Goal: Task Accomplishment & Management: Manage account settings

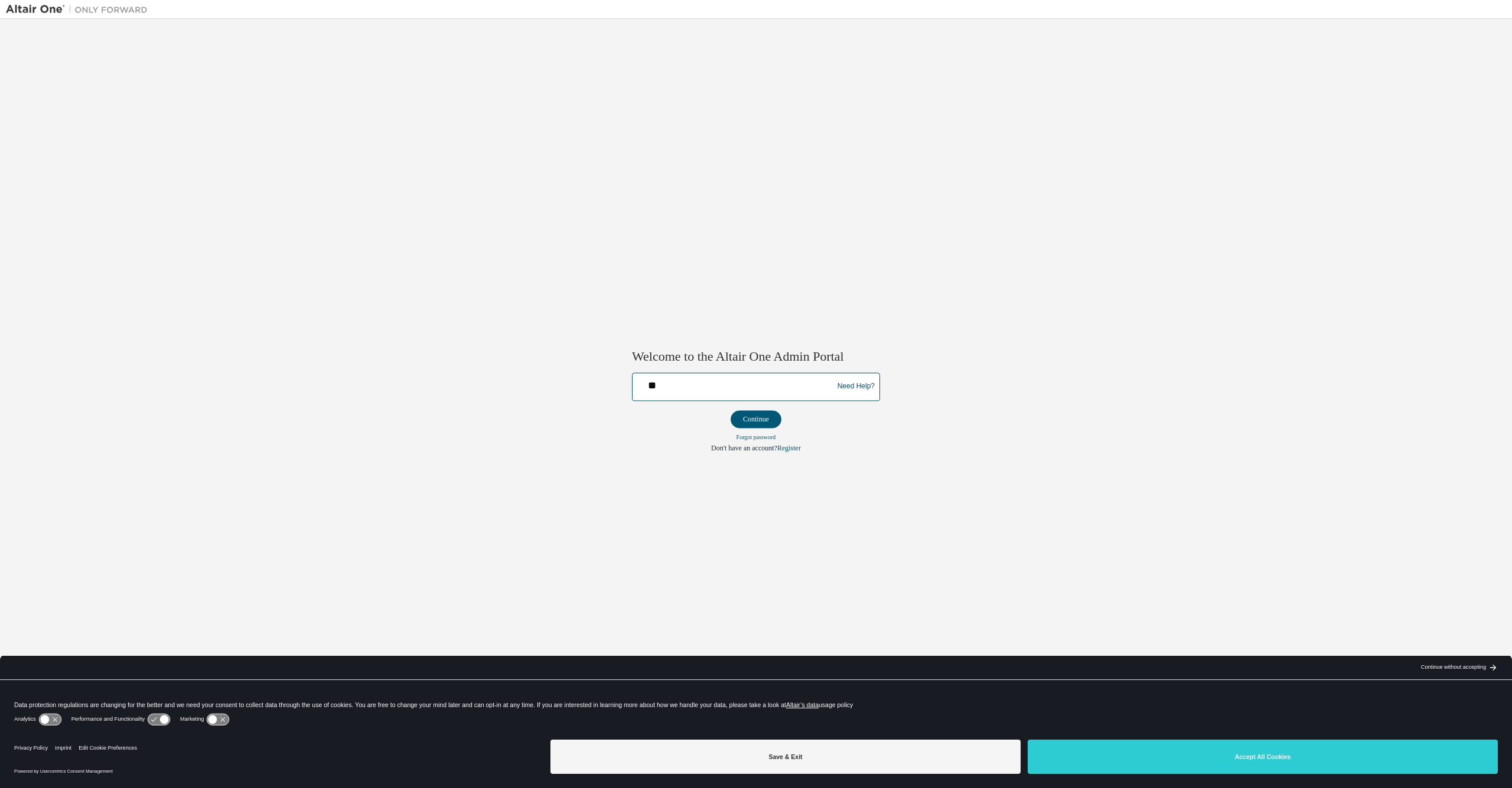
type input "*"
type input "**********"
click at [756, 419] on button "Continue" at bounding box center [756, 419] width 50 height 18
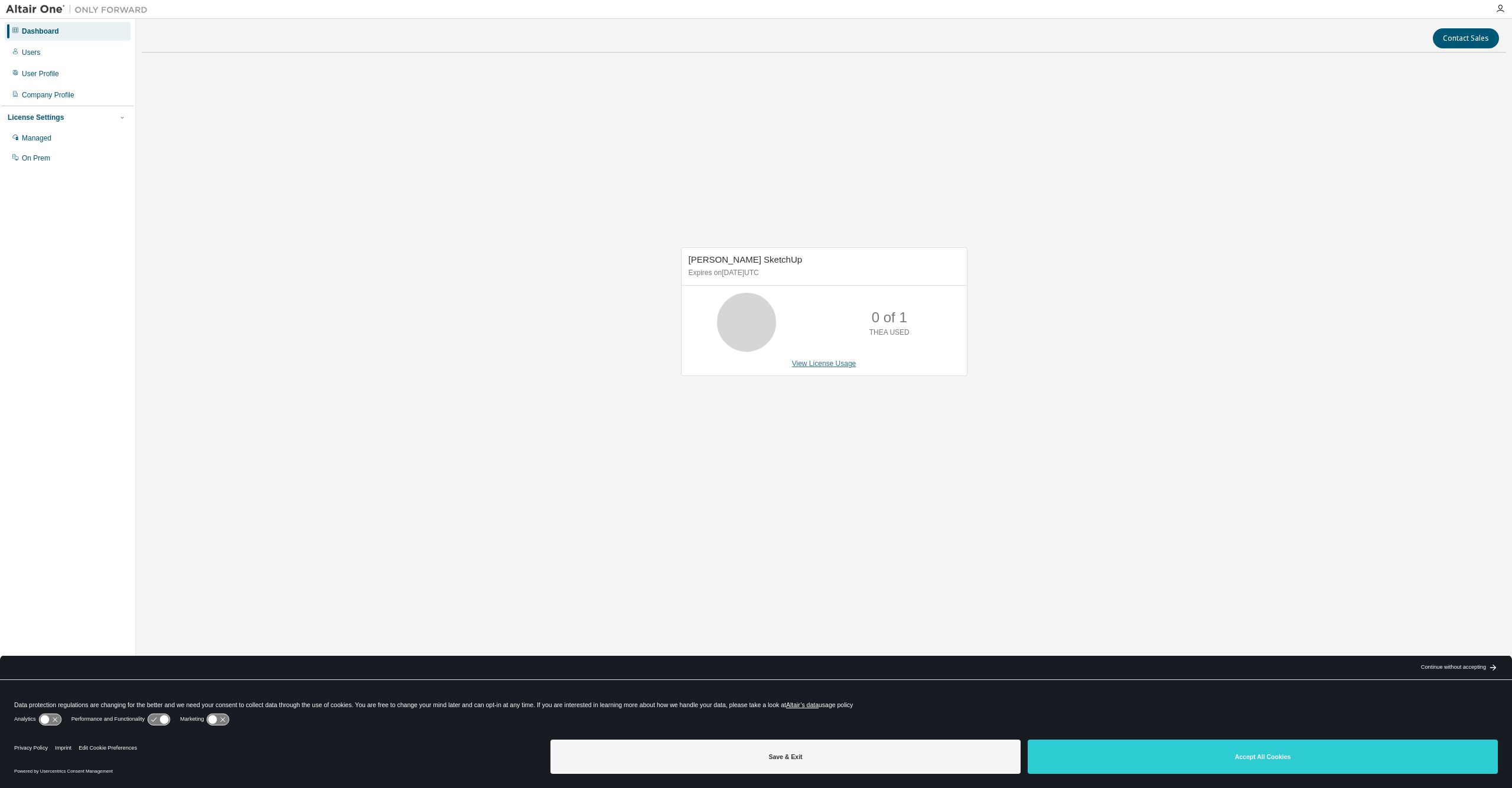
click at [831, 364] on link "View License Usage" at bounding box center [824, 364] width 64 height 9
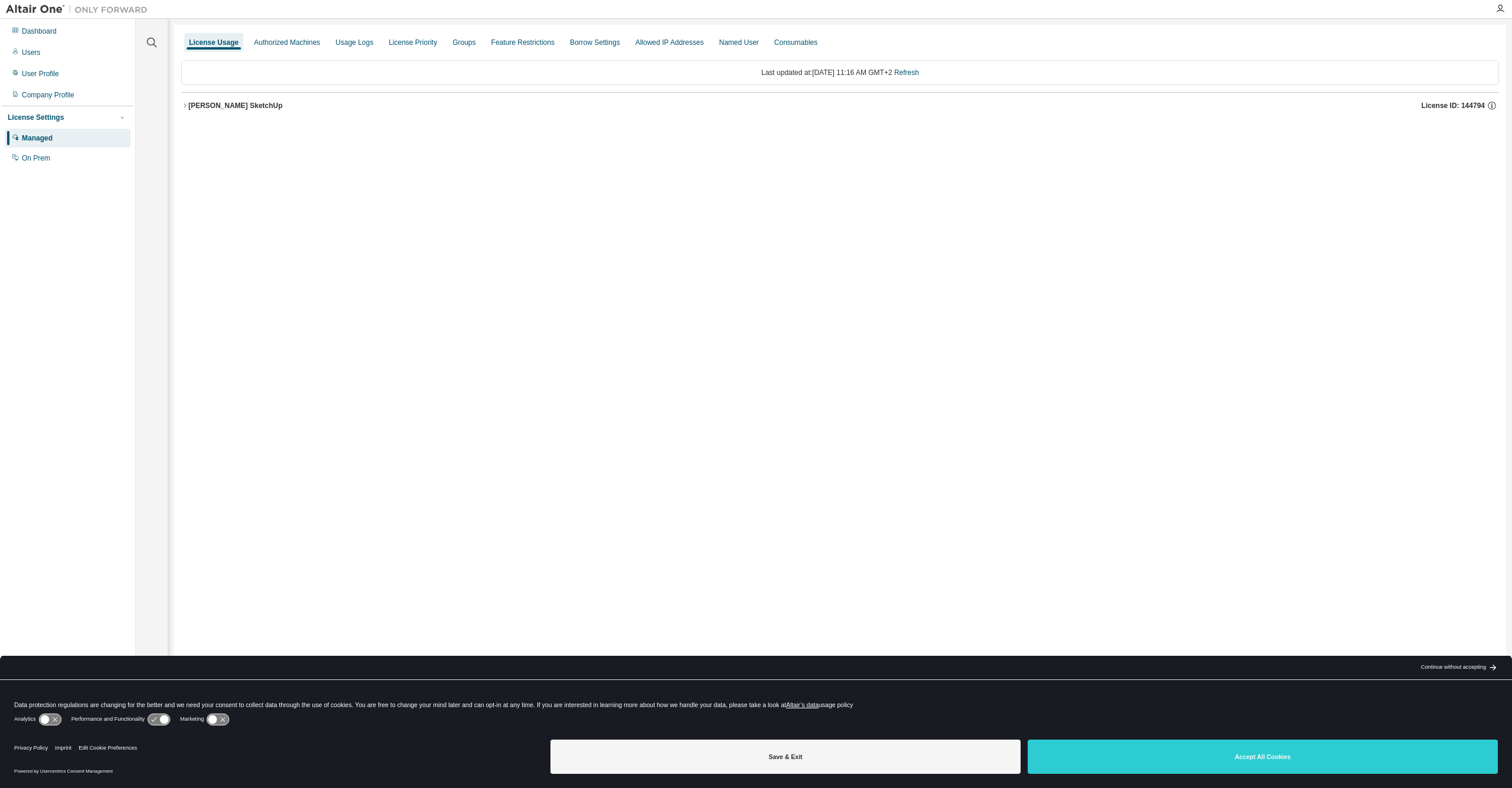
click at [203, 106] on div "Thea Render SketchUp" at bounding box center [235, 105] width 94 height 9
click at [919, 75] on link "Refresh" at bounding box center [907, 72] width 25 height 9
click at [185, 105] on icon "button" at bounding box center [185, 105] width 7 height 7
click at [420, 45] on div "License Priority" at bounding box center [413, 43] width 48 height 9
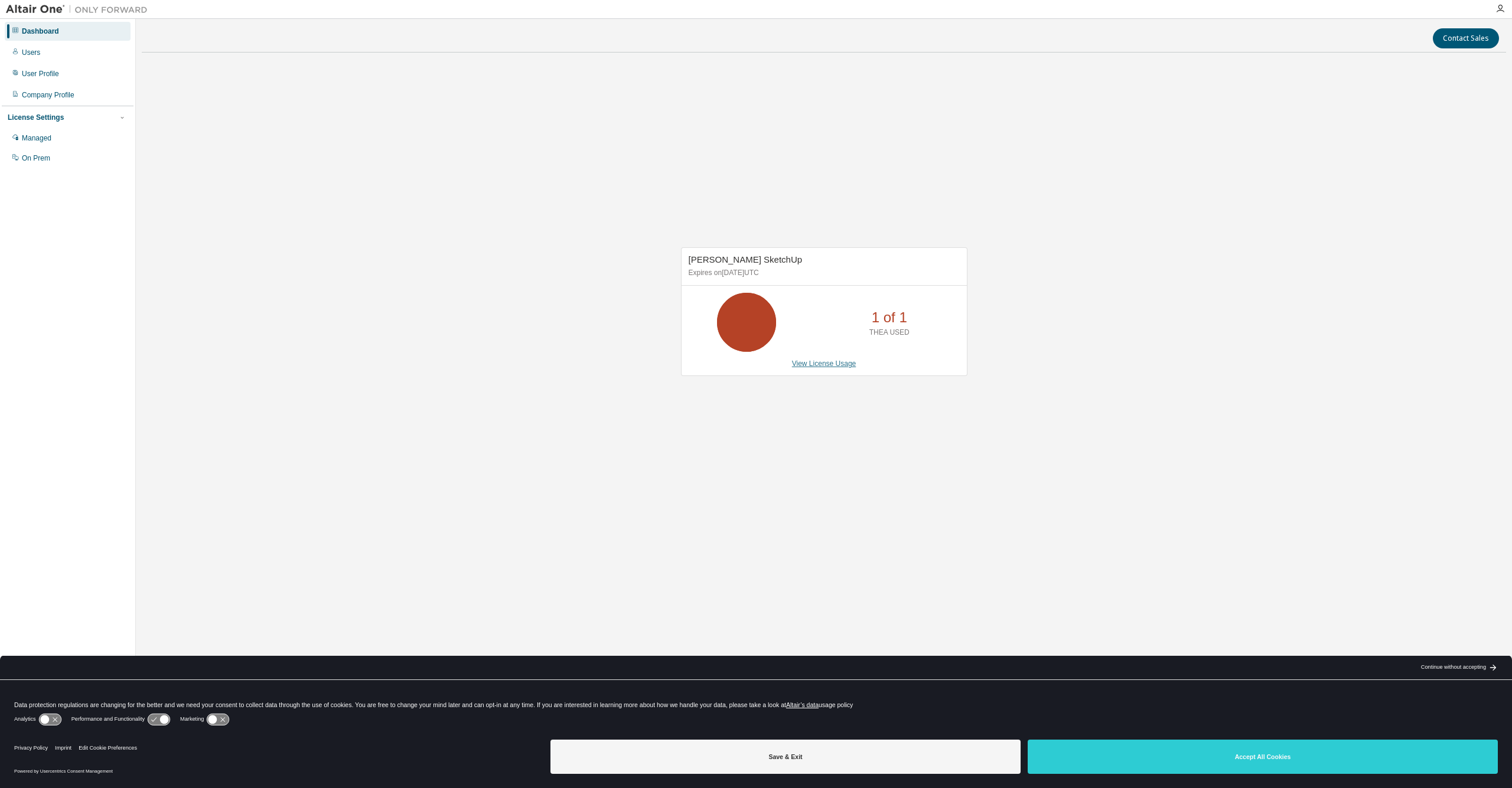
click at [830, 363] on link "View License Usage" at bounding box center [824, 364] width 64 height 9
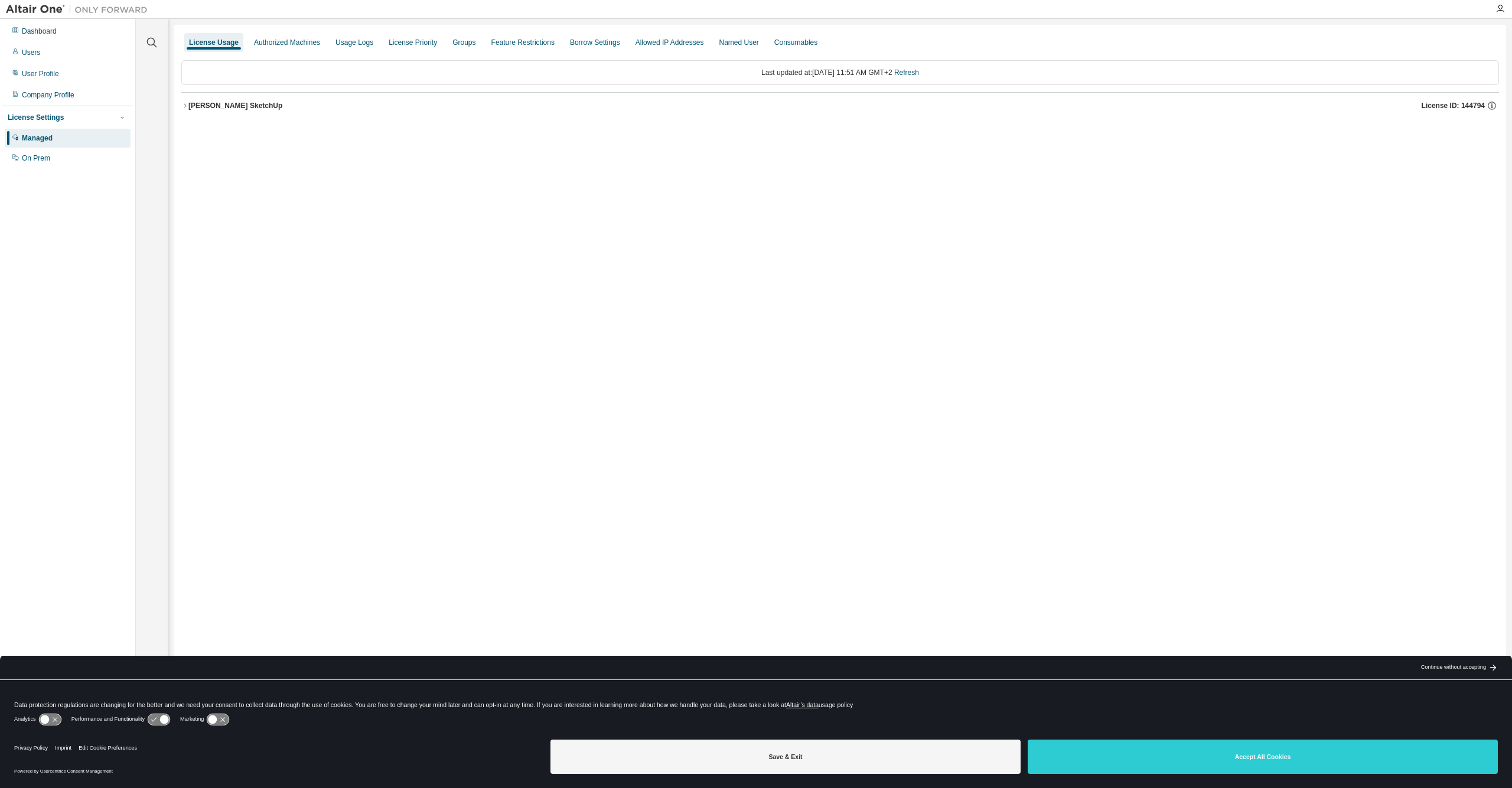
click at [189, 105] on div "[PERSON_NAME] SketchUp" at bounding box center [235, 105] width 94 height 9
click at [195, 154] on icon "button" at bounding box center [195, 154] width 7 height 7
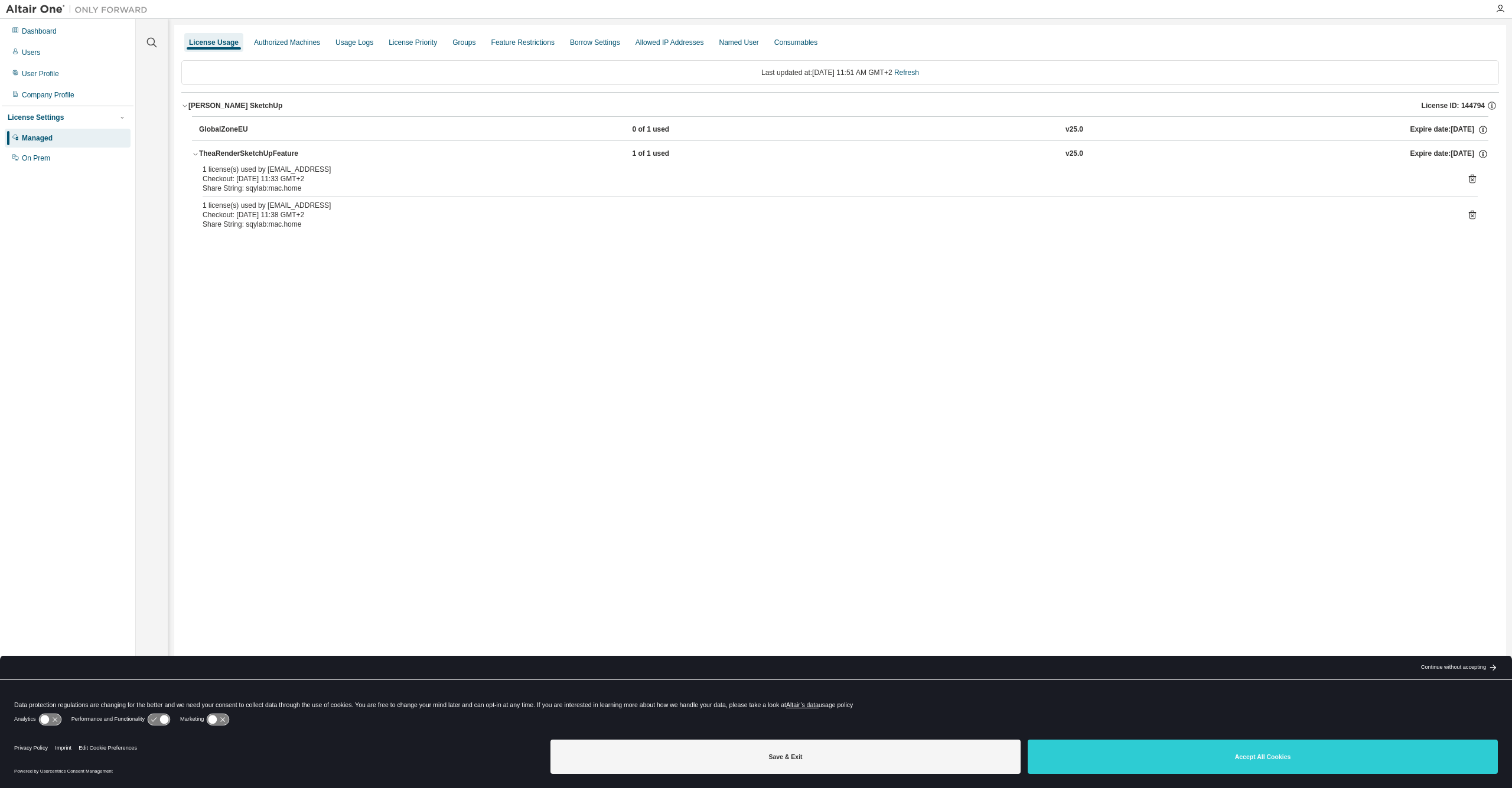
click at [1476, 180] on icon at bounding box center [1472, 178] width 7 height 9
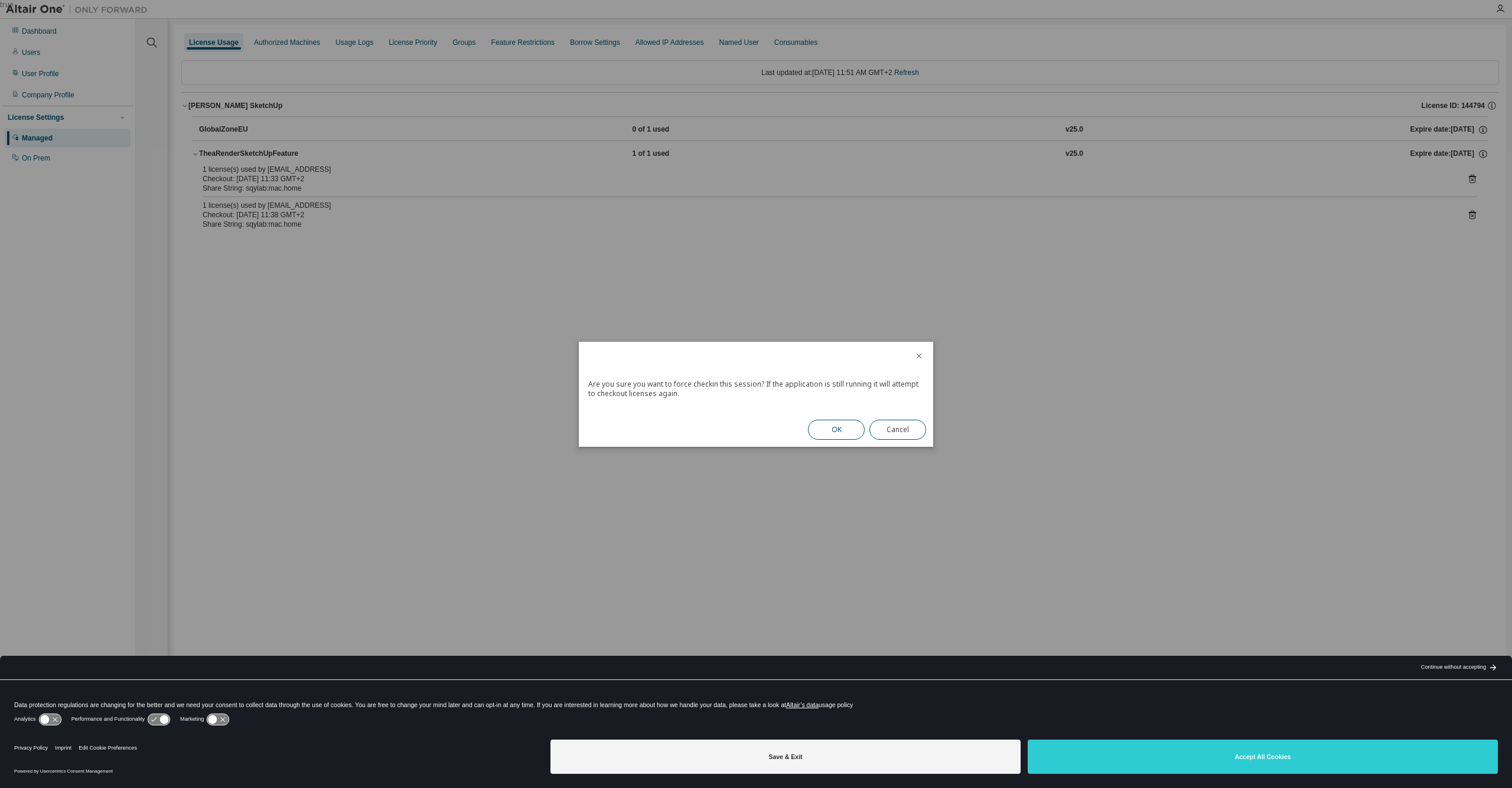
click at [833, 434] on button "OK" at bounding box center [836, 430] width 57 height 20
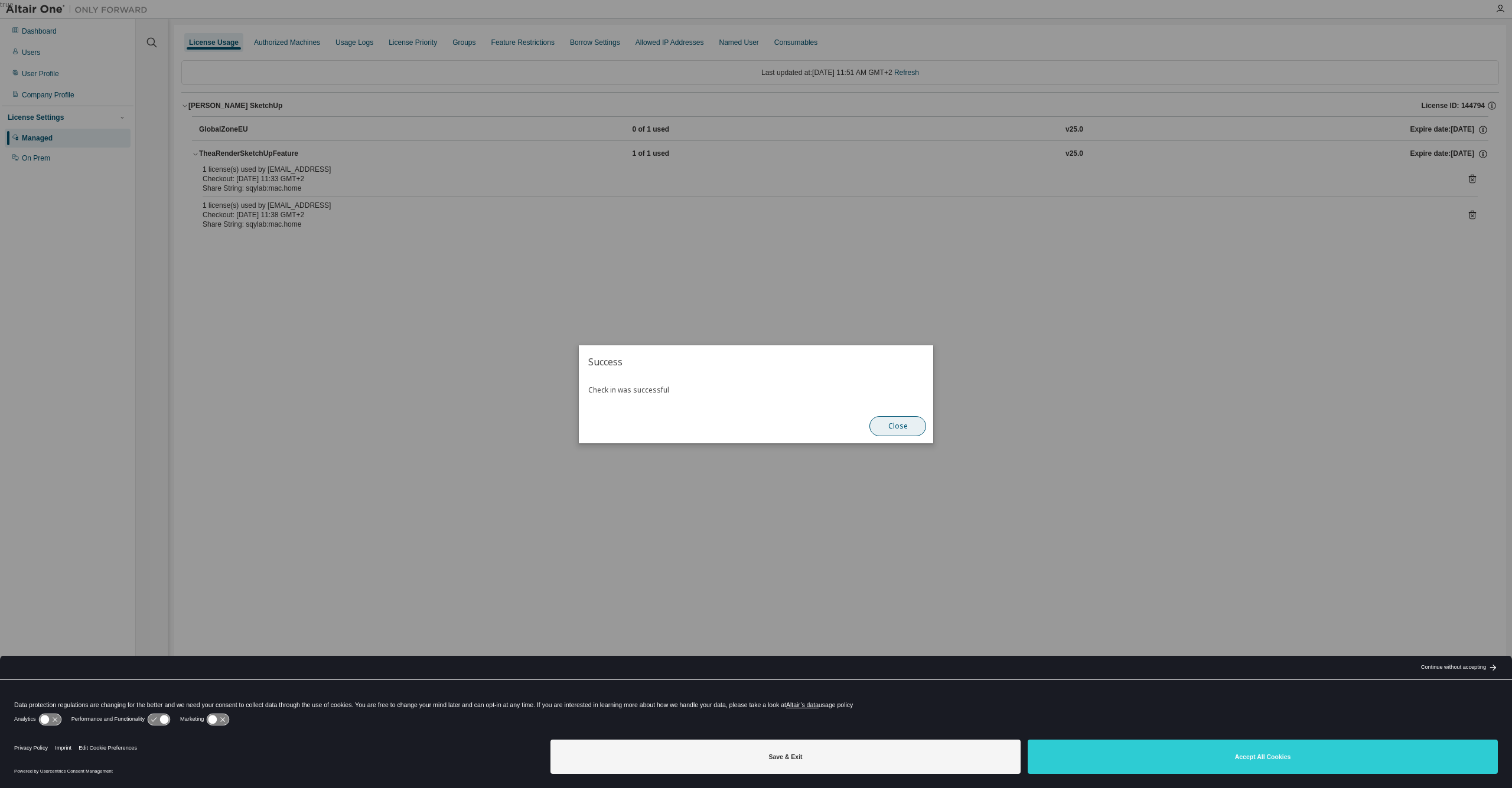
click at [898, 428] on button "Close" at bounding box center [898, 427] width 57 height 20
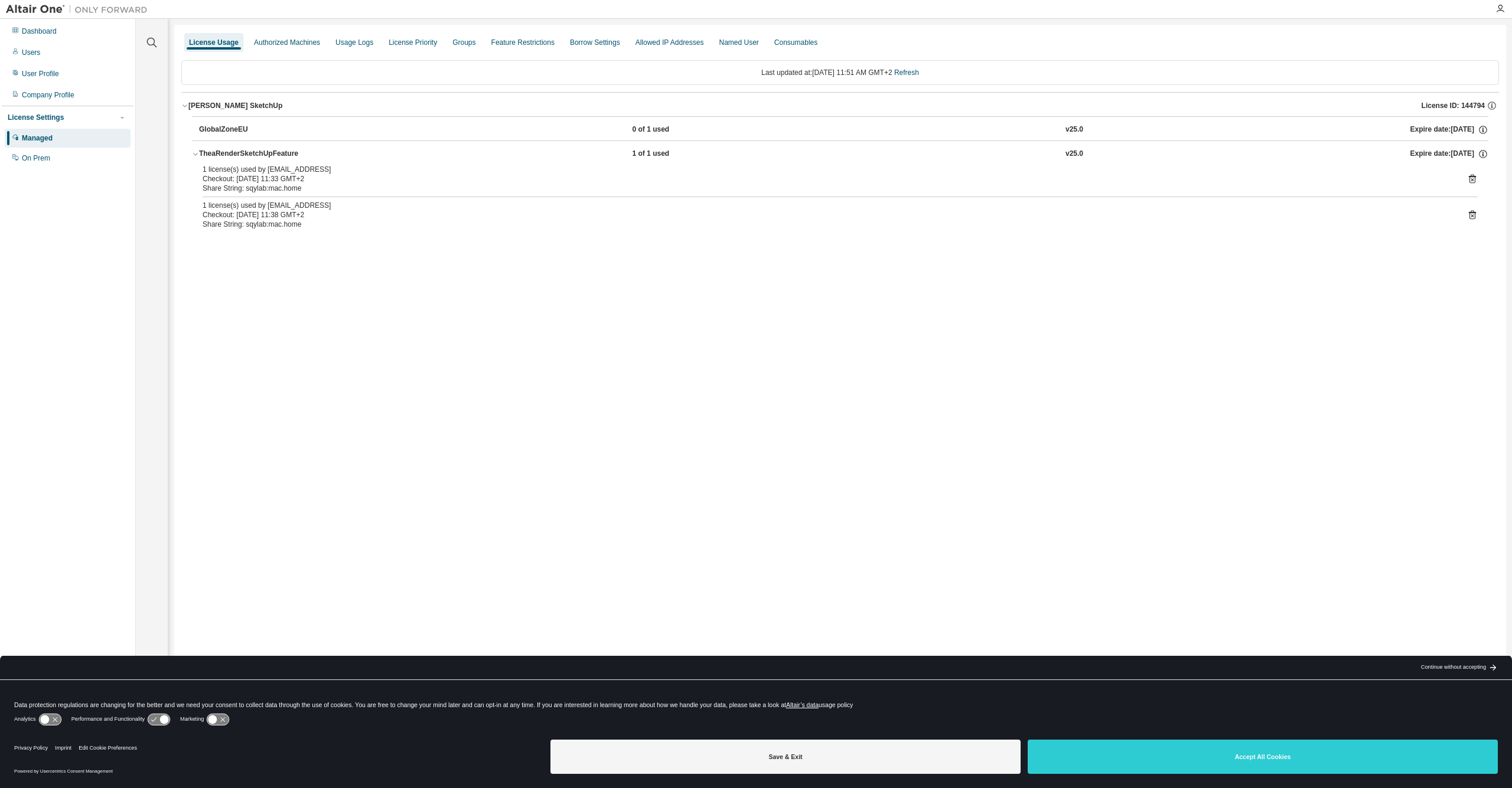
click at [1474, 216] on icon at bounding box center [1472, 216] width 3 height 3
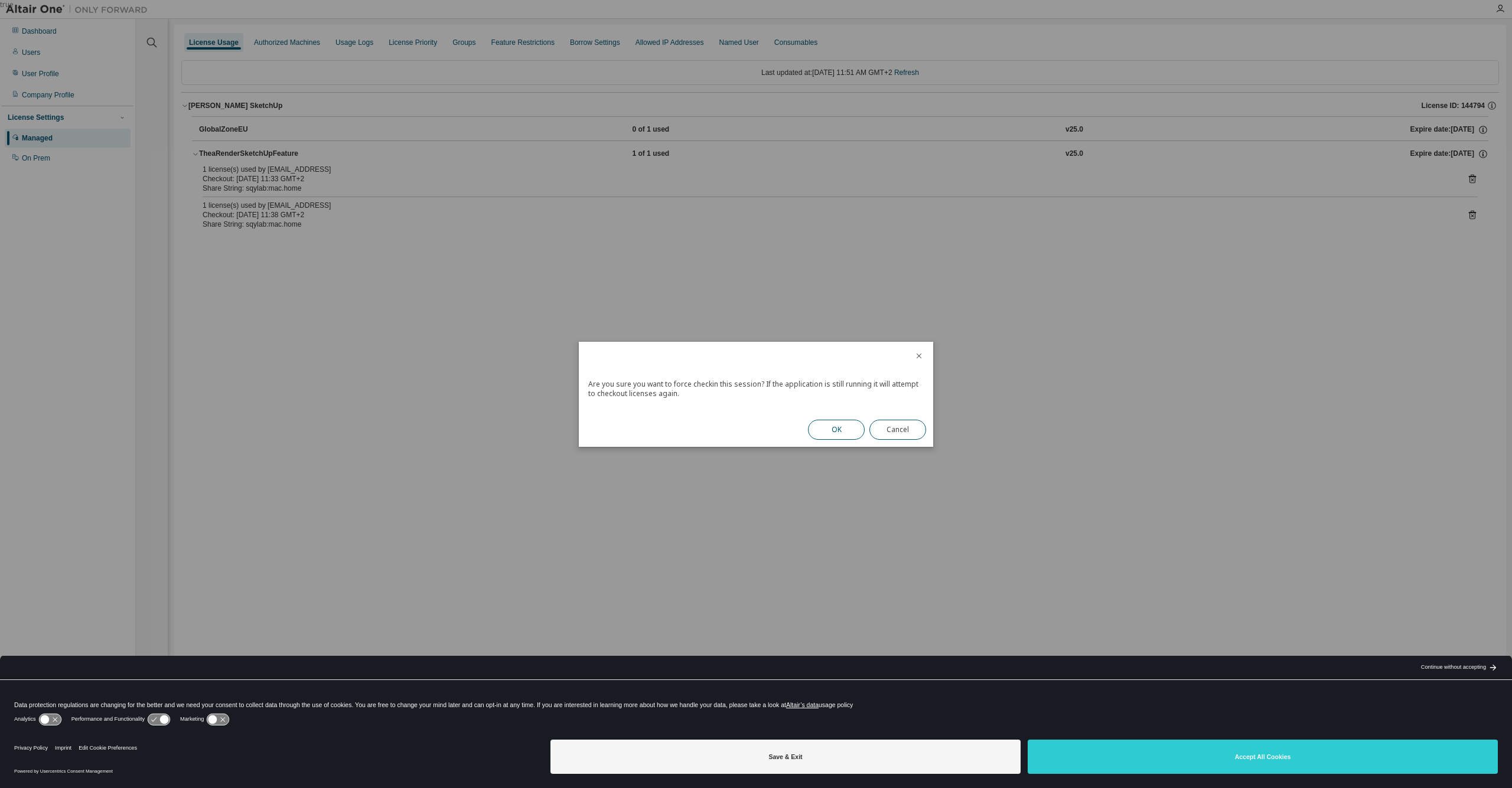
click at [833, 428] on button "OK" at bounding box center [836, 430] width 57 height 20
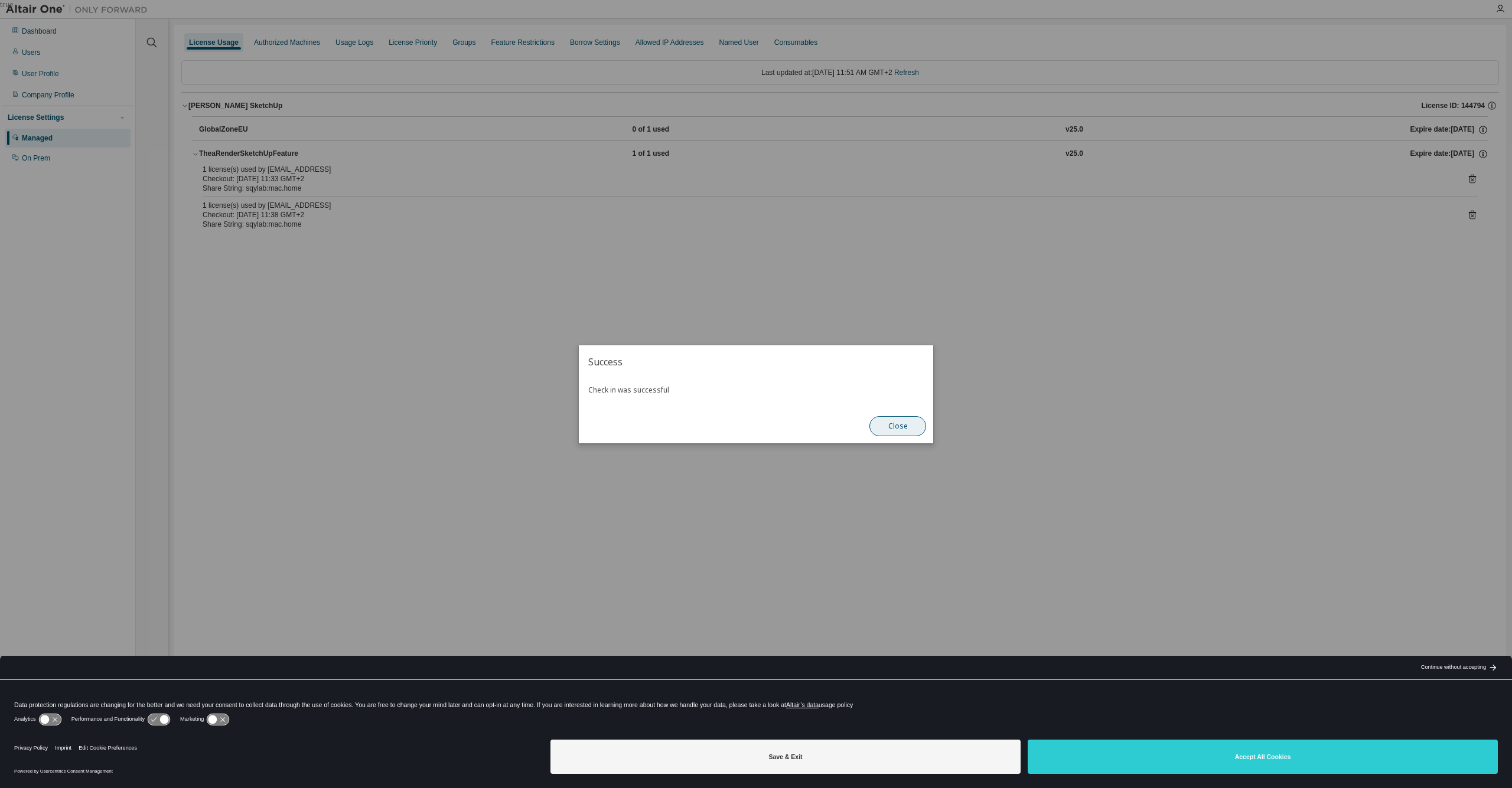
click at [899, 425] on button "Close" at bounding box center [898, 427] width 57 height 20
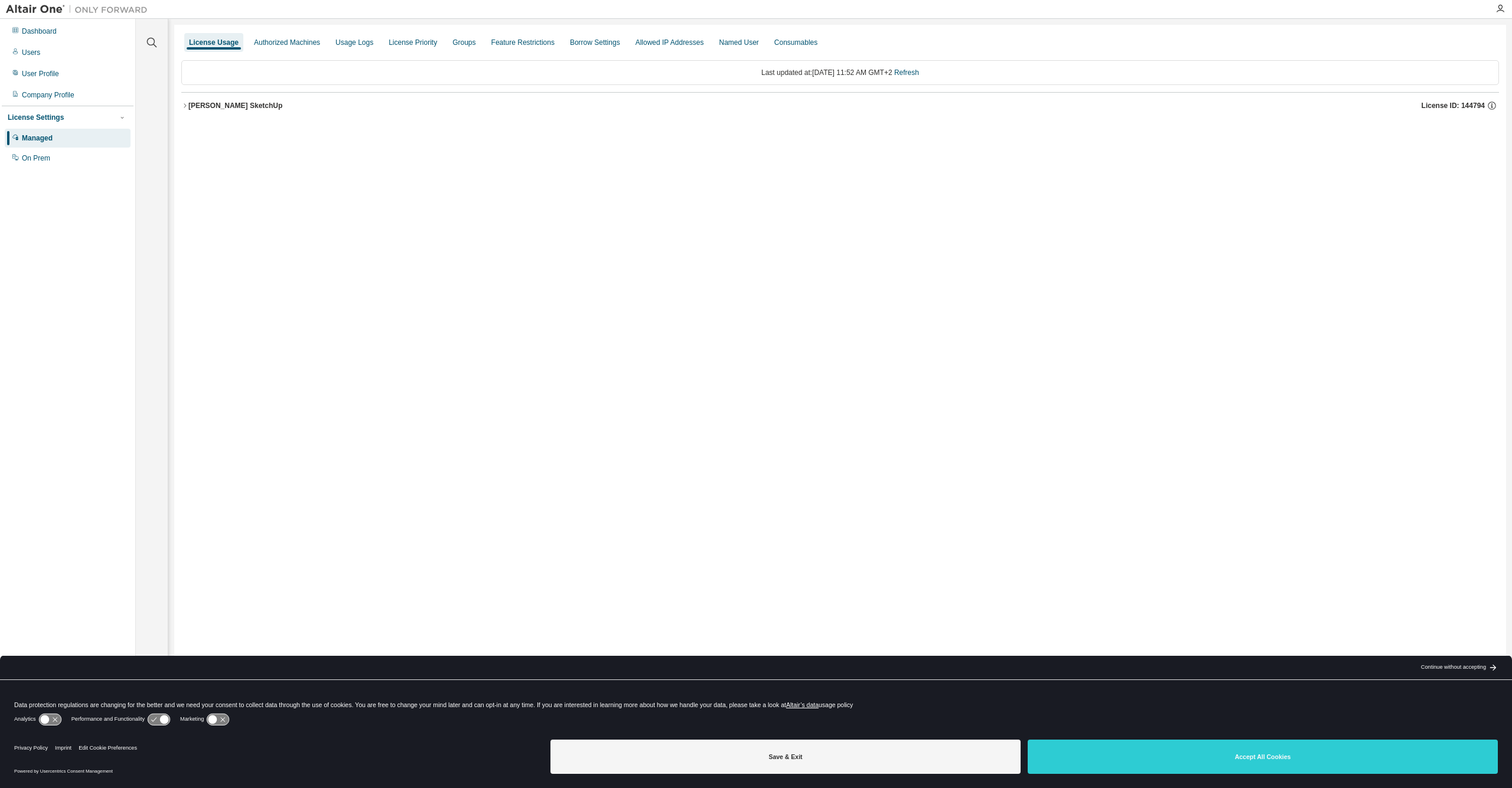
click at [184, 103] on icon "button" at bounding box center [185, 105] width 7 height 7
click at [1476, 669] on div "Continue without accepting" at bounding box center [1454, 668] width 65 height 9
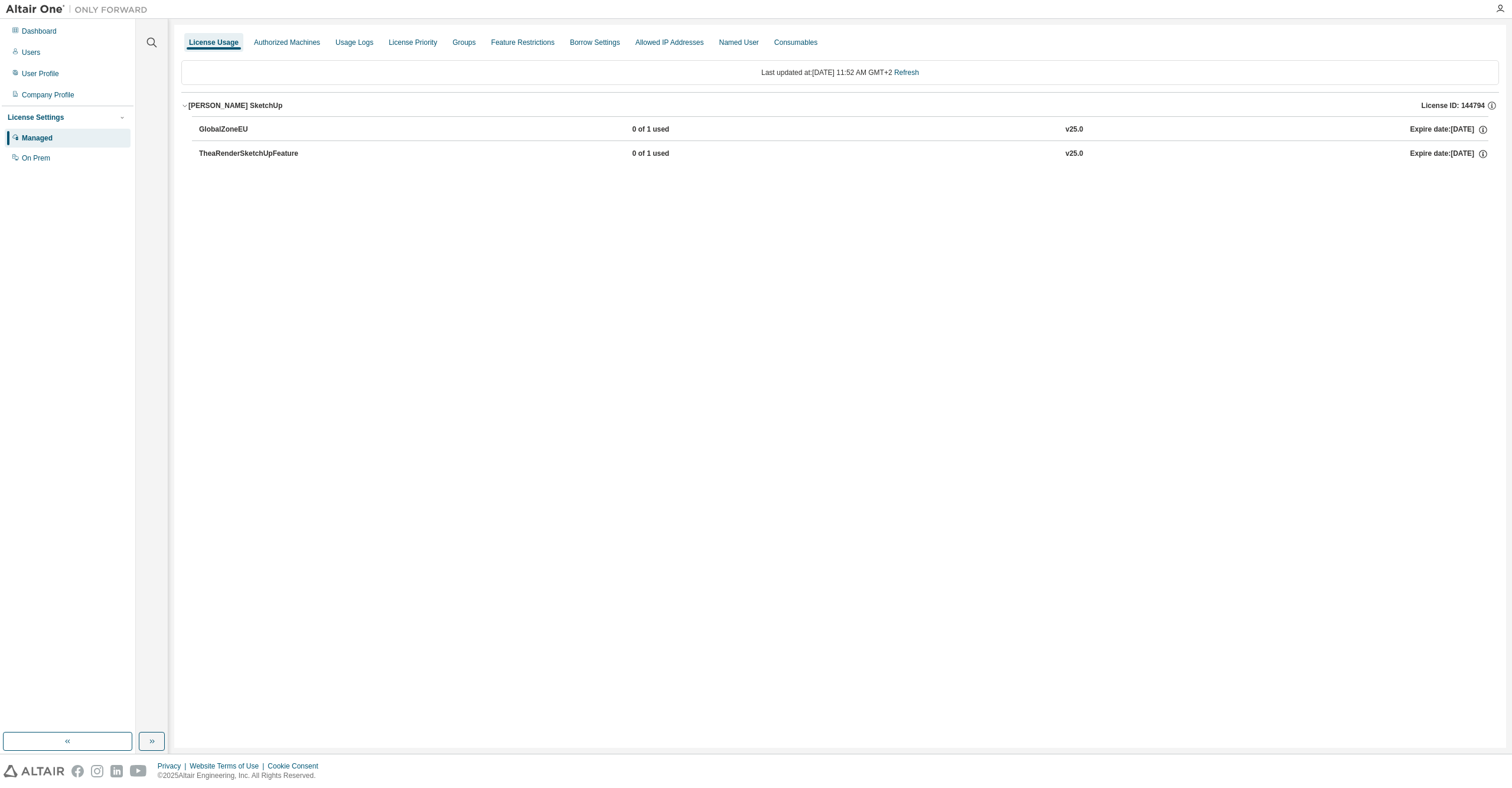
click at [786, 317] on div "License Usage Authorized Machines Usage Logs License Priority Groups Feature Re…" at bounding box center [840, 386] width 1332 height 724
click at [828, 345] on div "License Usage Authorized Machines Usage Logs License Priority Groups Feature Re…" at bounding box center [840, 386] width 1332 height 724
click at [64, 351] on div "Dashboard Users User Profile Company Profile License Settings Managed On Prem" at bounding box center [67, 376] width 132 height 710
click at [187, 105] on icon "button" at bounding box center [185, 105] width 7 height 7
